Goal: Task Accomplishment & Management: Manage account settings

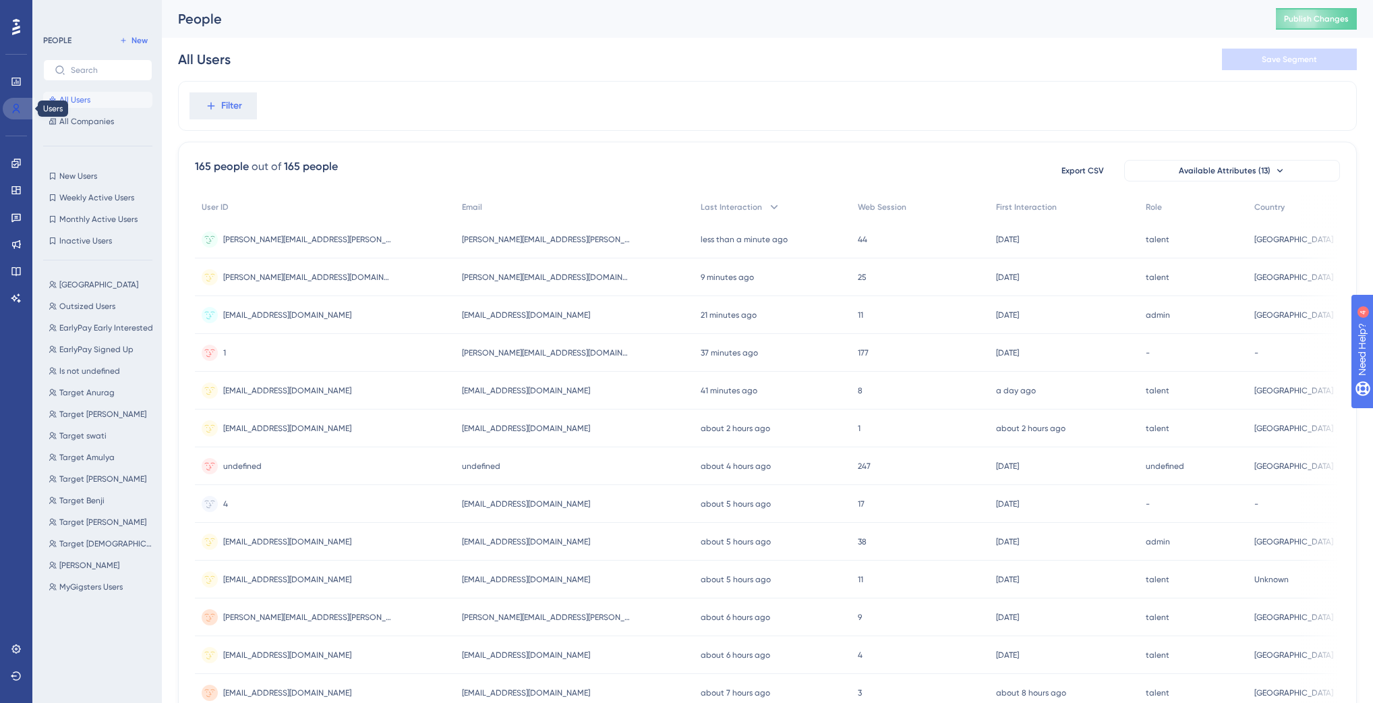
click at [9, 107] on link at bounding box center [19, 109] width 32 height 22
click at [13, 160] on icon at bounding box center [15, 163] width 9 height 9
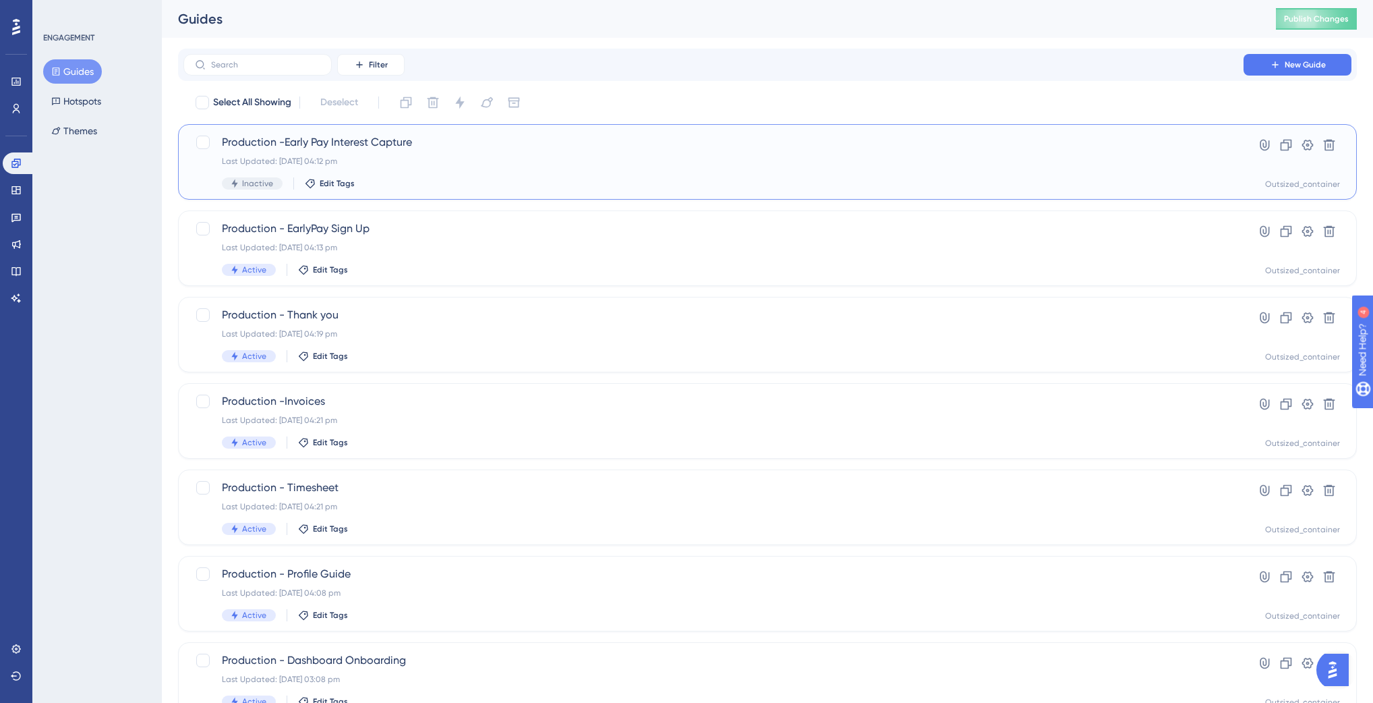
click at [422, 163] on div "Last Updated: [DATE] 04:12 pm" at bounding box center [713, 161] width 983 height 11
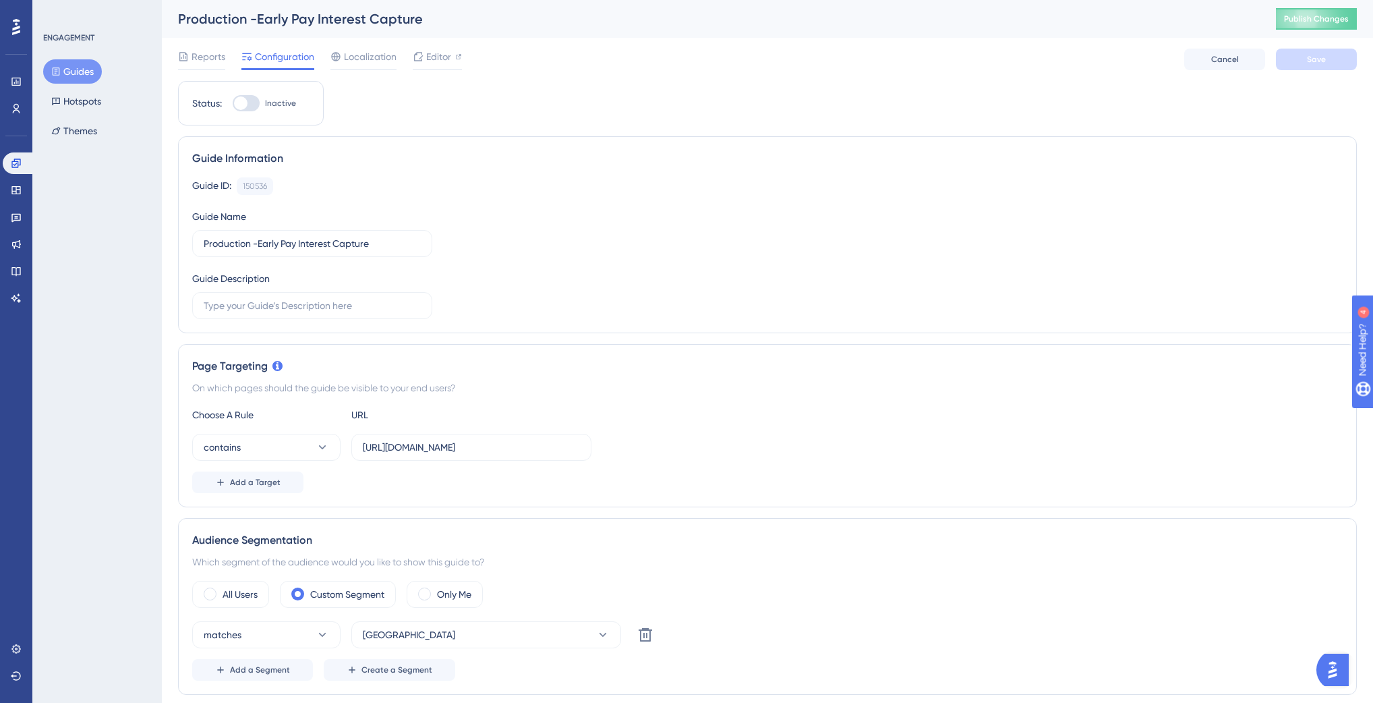
click at [245, 101] on div at bounding box center [240, 102] width 13 height 13
click at [233, 103] on input "Inactive" at bounding box center [232, 103] width 1 height 1
checkbox input "true"
click at [1313, 61] on span "Save" at bounding box center [1316, 59] width 19 height 11
click at [0, 0] on span "Publish Changes" at bounding box center [0, 0] width 0 height 0
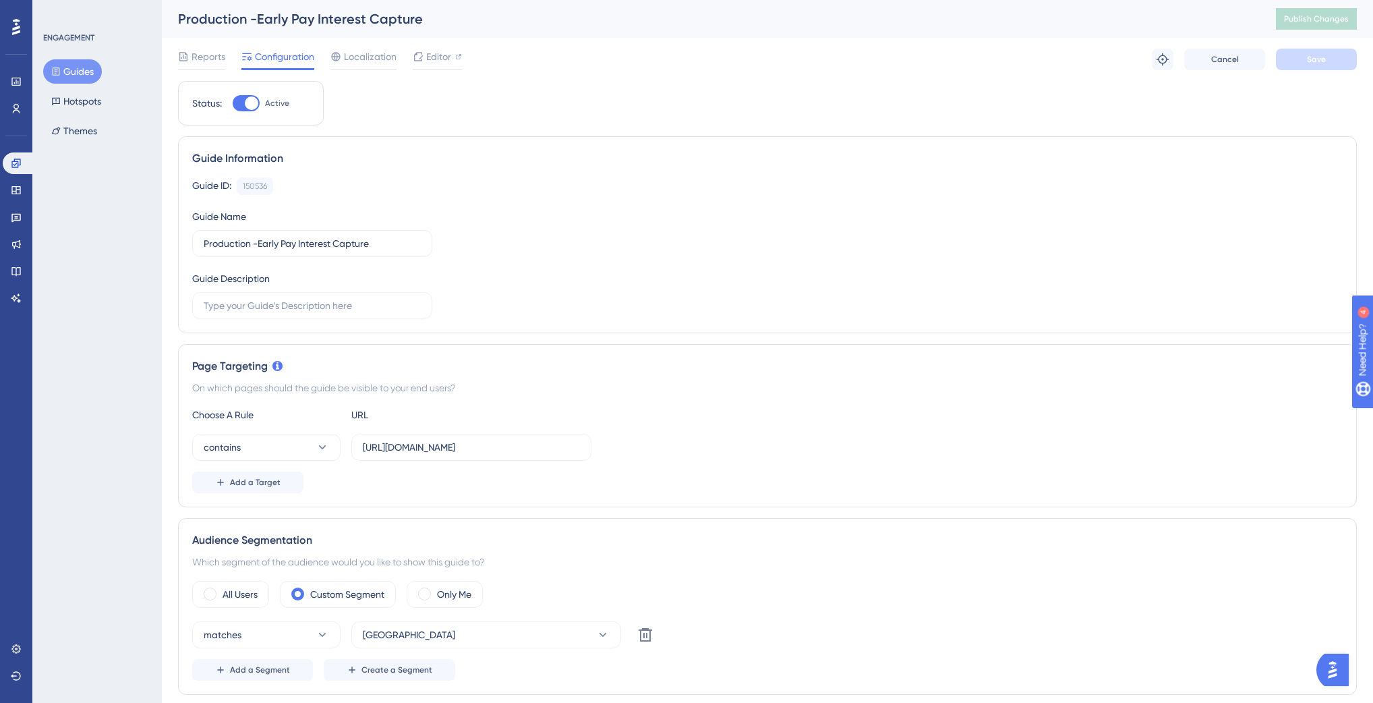
click at [80, 63] on button "Guides" at bounding box center [72, 71] width 59 height 24
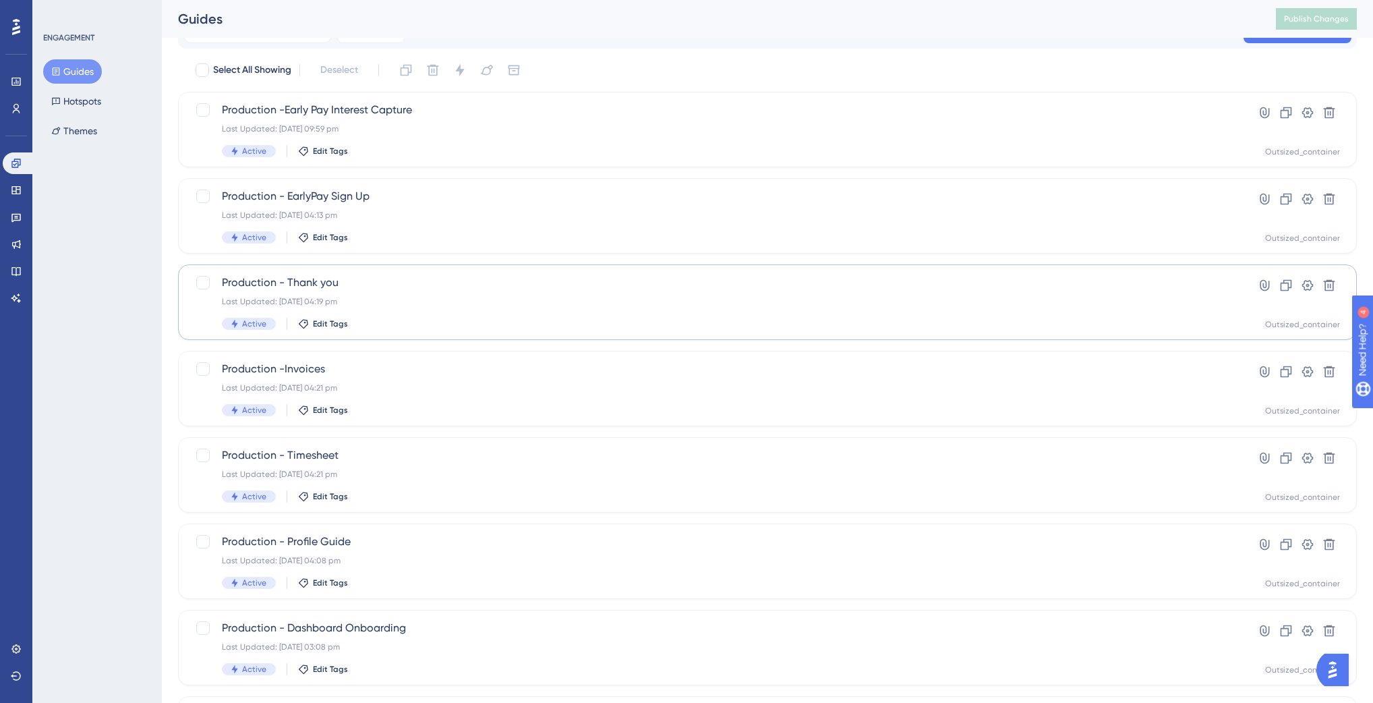
scroll to position [33, 0]
